Goal: Information Seeking & Learning: Learn about a topic

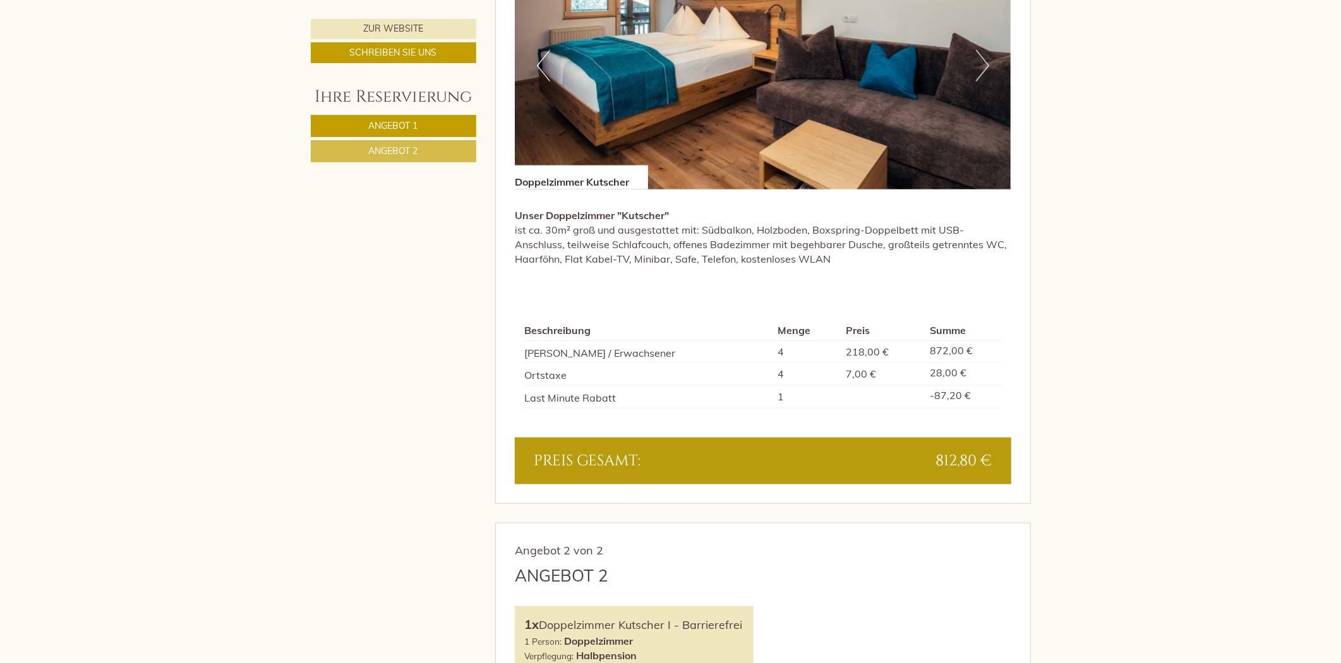
scroll to position [1052, 0]
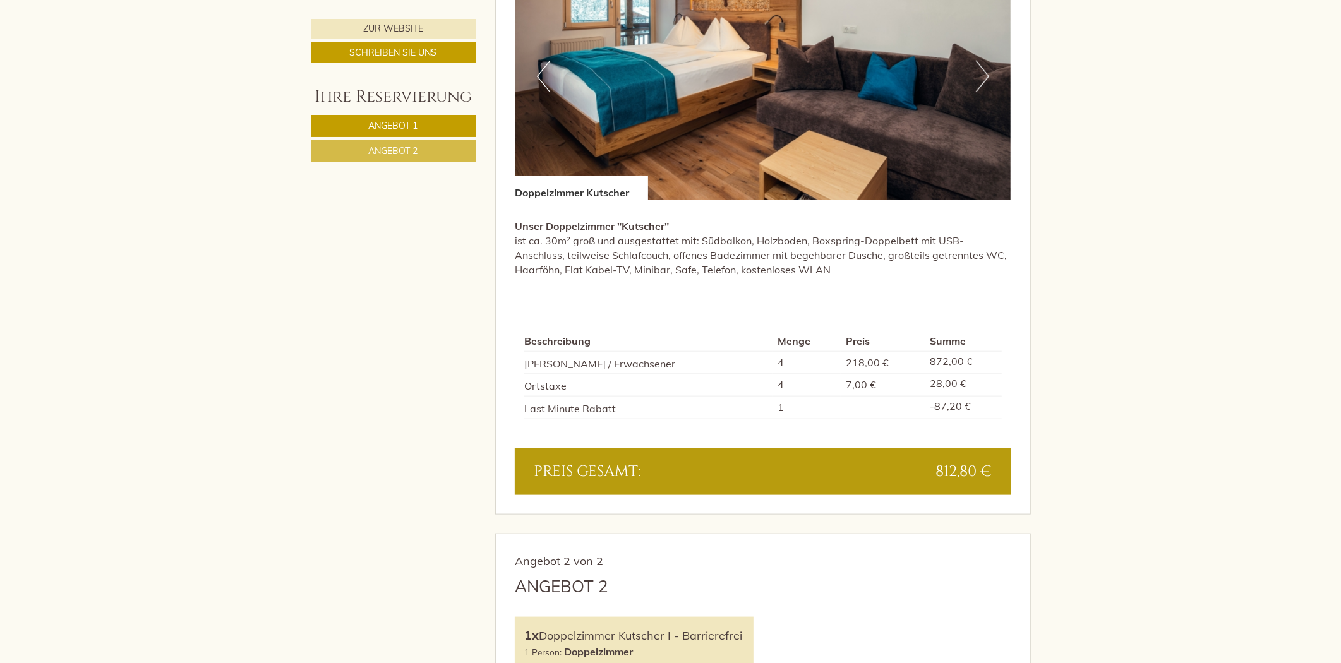
click at [402, 155] on span "Angebot 2" at bounding box center [393, 150] width 49 height 11
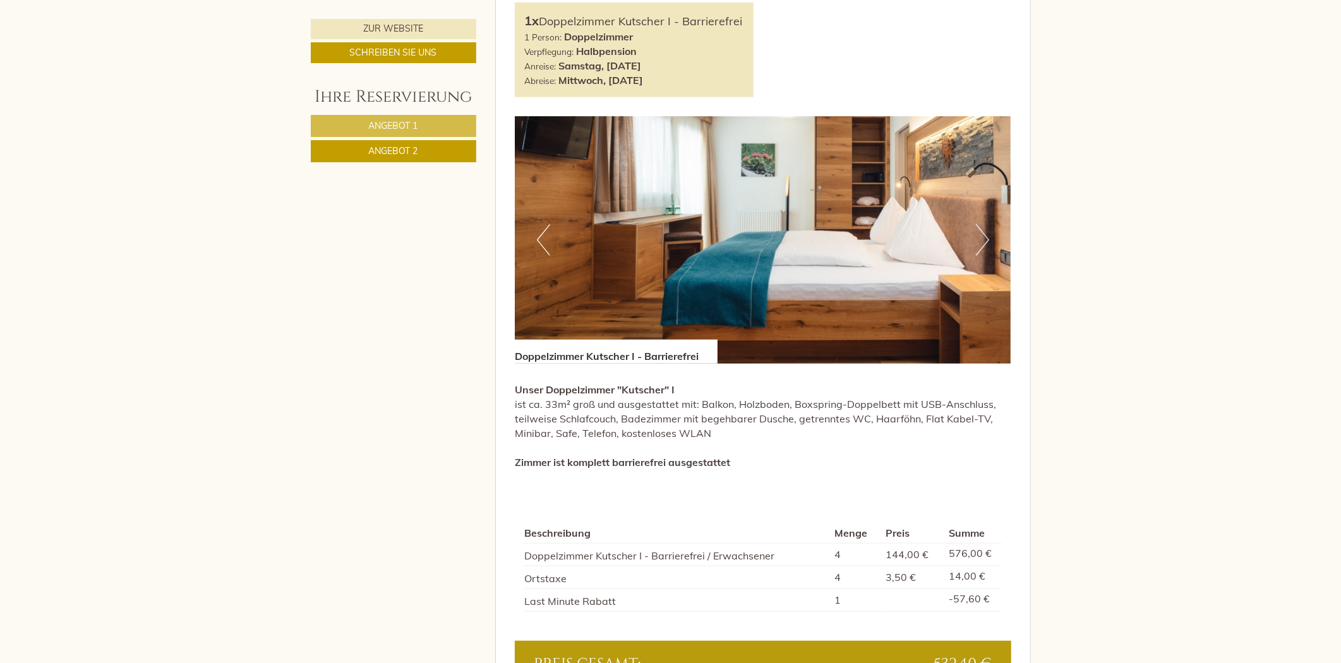
scroll to position [1088, 0]
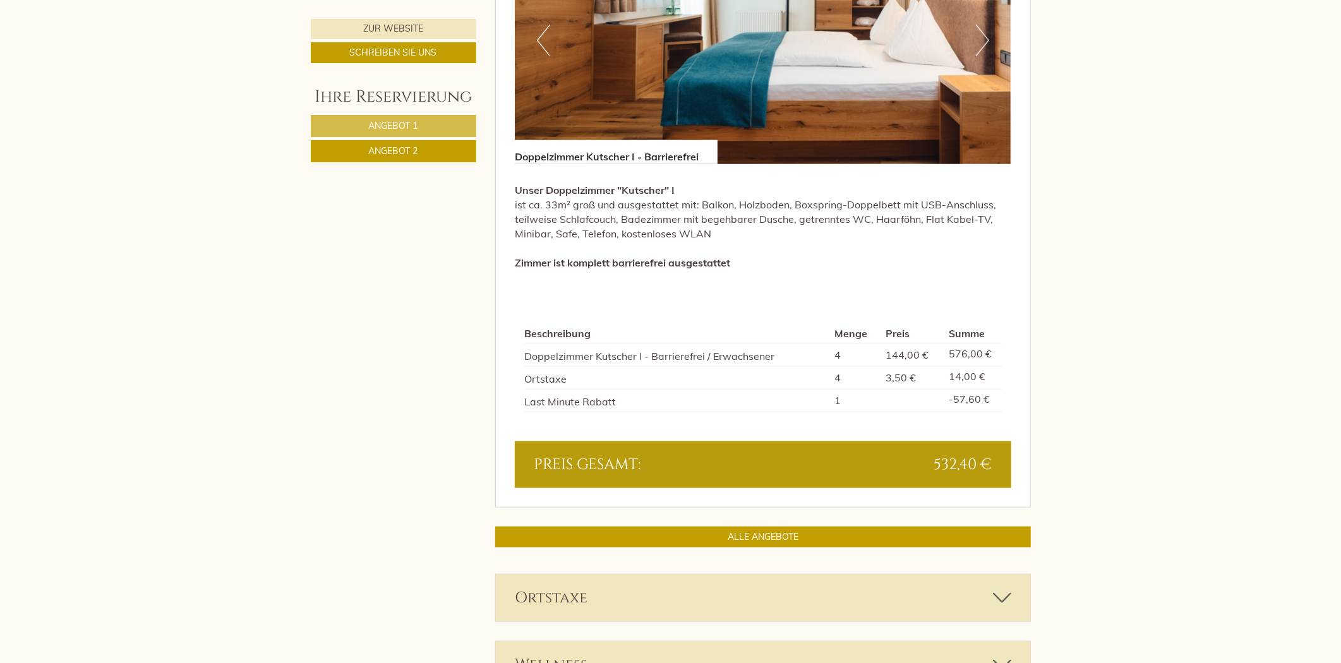
click at [443, 122] on link "Angebot 1" at bounding box center [394, 126] width 166 height 22
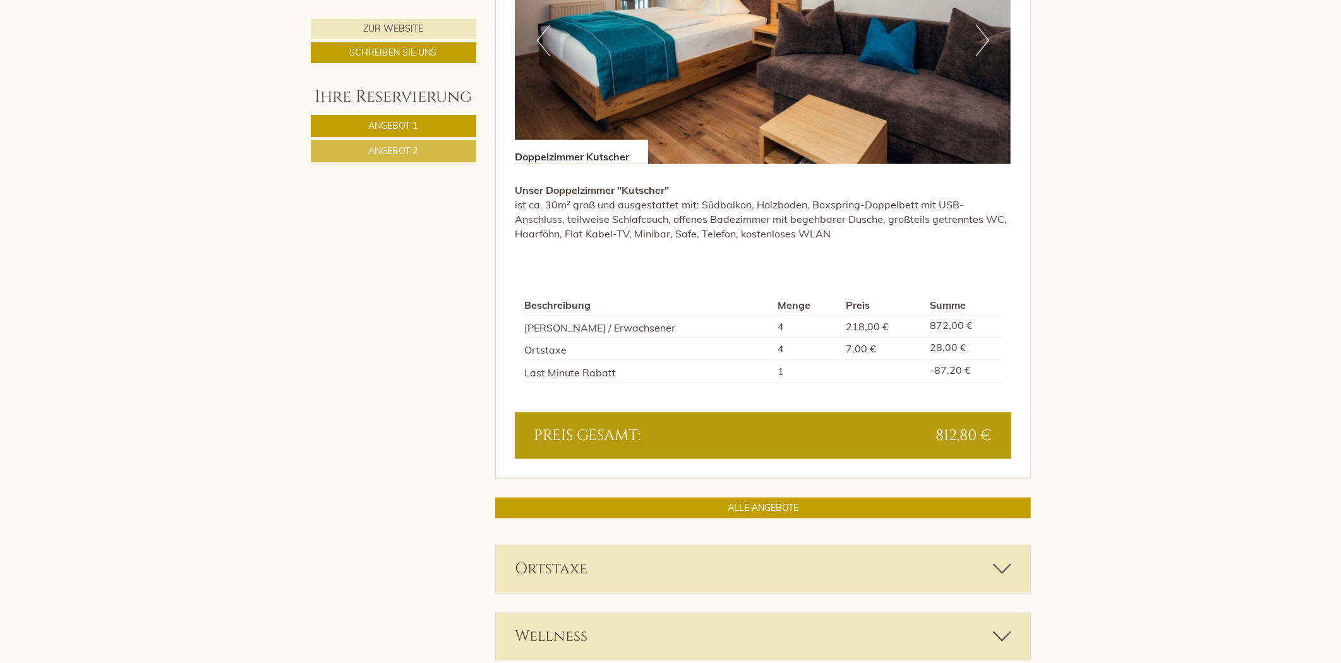
click at [454, 153] on link "Angebot 2" at bounding box center [394, 151] width 166 height 22
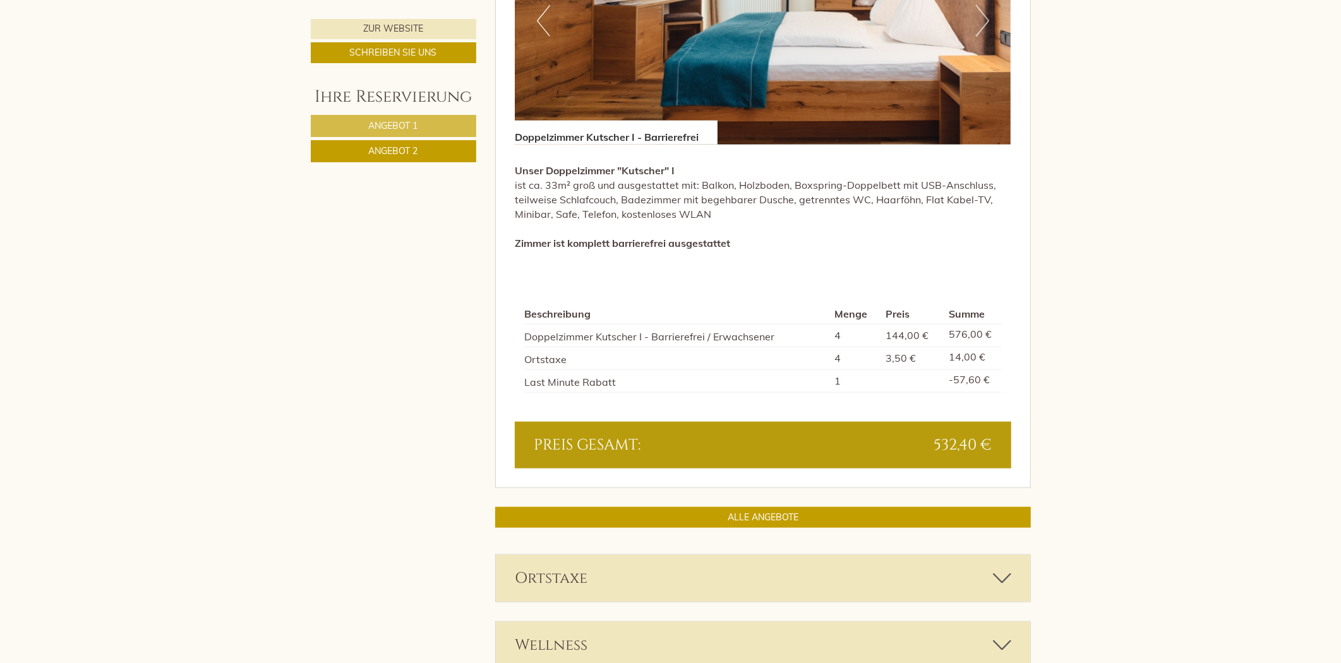
scroll to position [1229, 0]
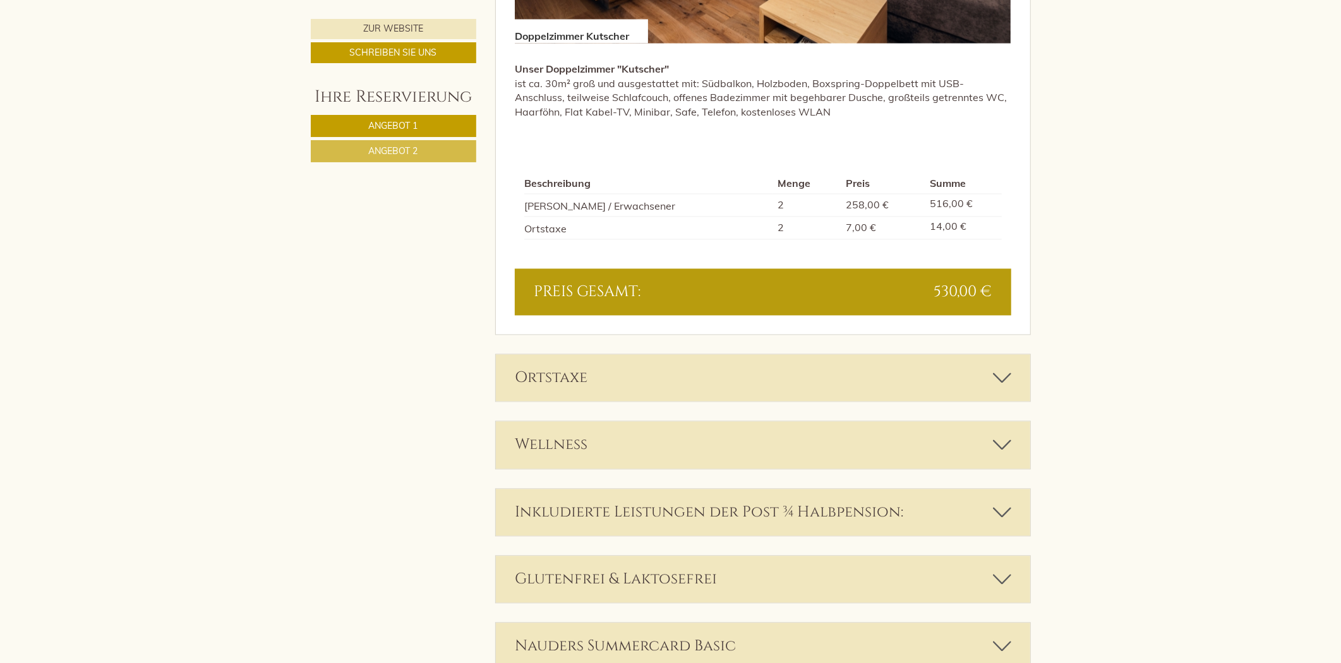
scroll to position [2176, 0]
